Goal: Check status: Check status

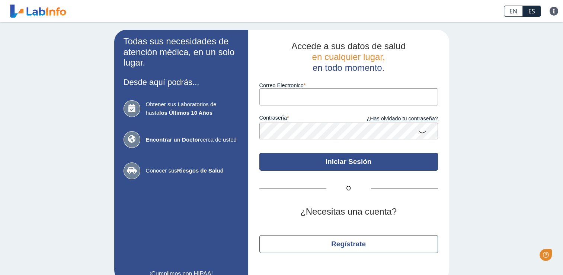
type input "[EMAIL_ADDRESS][DOMAIN_NAME]"
click at [338, 163] on button "Iniciar Sesión" at bounding box center [349, 162] width 179 height 18
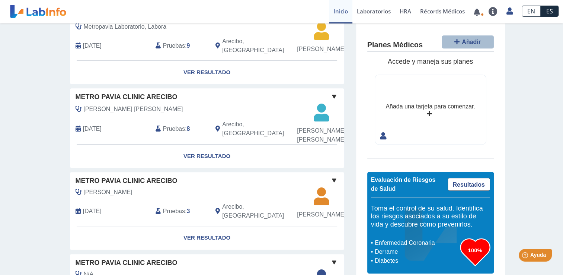
scroll to position [574, 0]
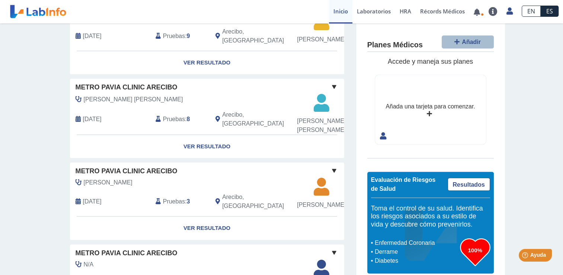
click at [195, 125] on div "Pruebas : 8" at bounding box center [180, 119] width 60 height 19
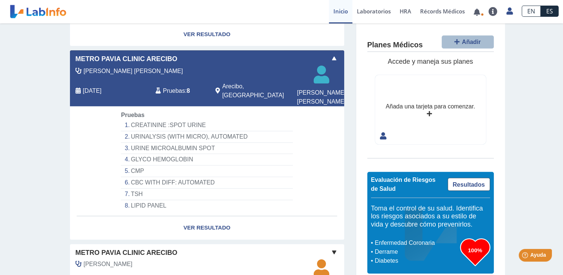
scroll to position [609, 0]
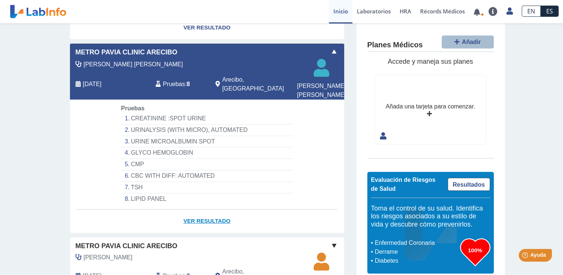
click at [203, 233] on link "Ver Resultado" at bounding box center [207, 220] width 274 height 23
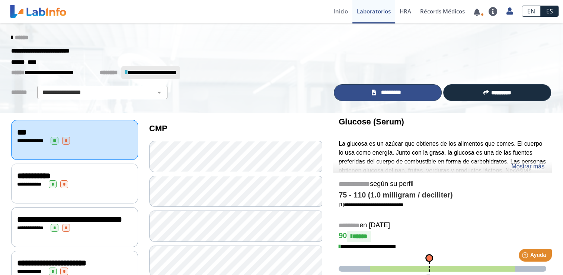
click at [393, 95] on span "*********" at bounding box center [391, 92] width 26 height 9
